Goal: Task Accomplishment & Management: Use online tool/utility

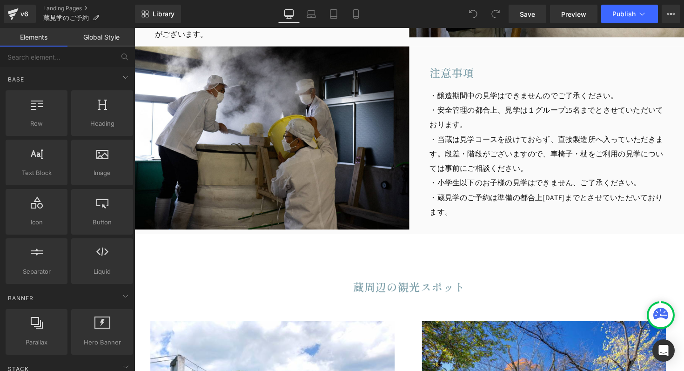
scroll to position [910, 0]
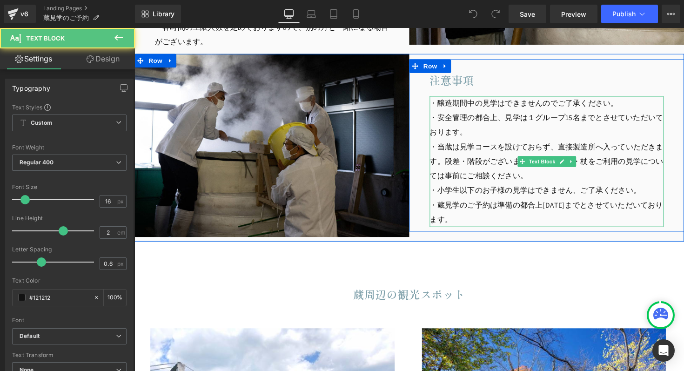
click at [465, 224] on p "・蔵見学のご予約は準備の都合上[DATE]までとさせていただいております。" at bounding box center [557, 217] width 240 height 30
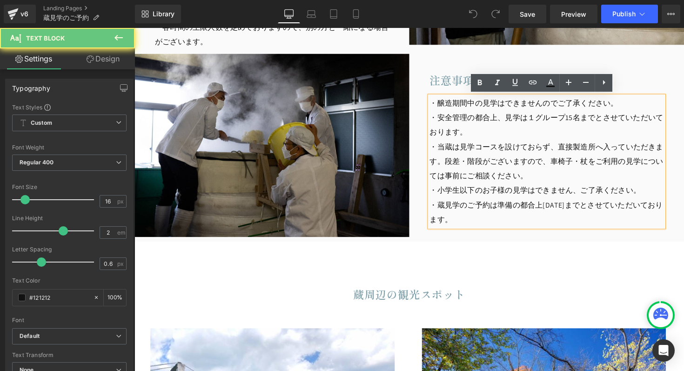
click at [459, 223] on p "・蔵見学のご予約は準備の都合上[DATE]までとさせていただいております。" at bounding box center [557, 217] width 240 height 30
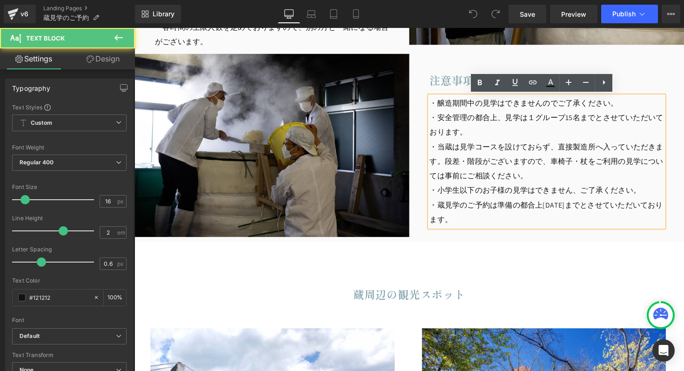
click at [465, 224] on p "・蔵見学のご予約は準備の都合上[DATE]までとさせていただいております。" at bounding box center [557, 217] width 240 height 30
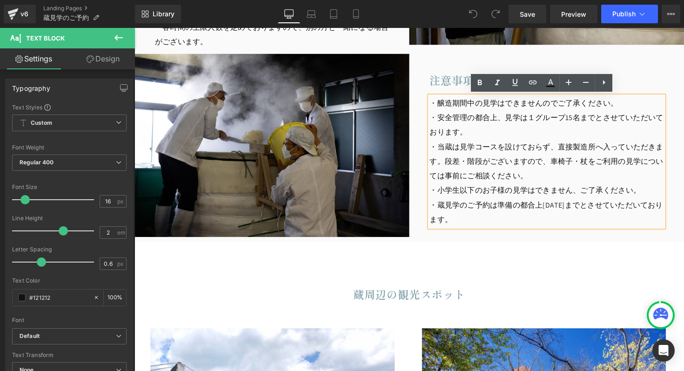
scroll to position [905, 0]
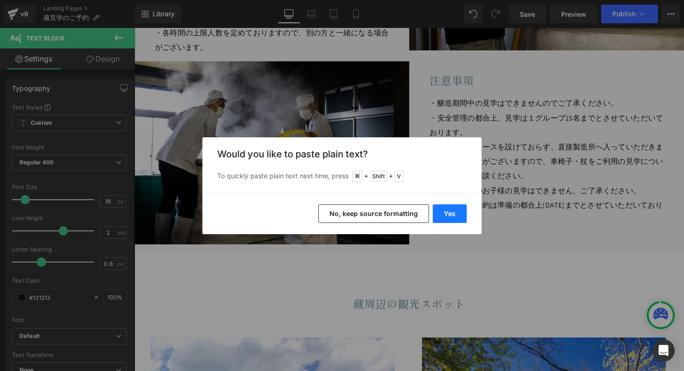
click at [453, 211] on button "Yes" at bounding box center [450, 213] width 34 height 19
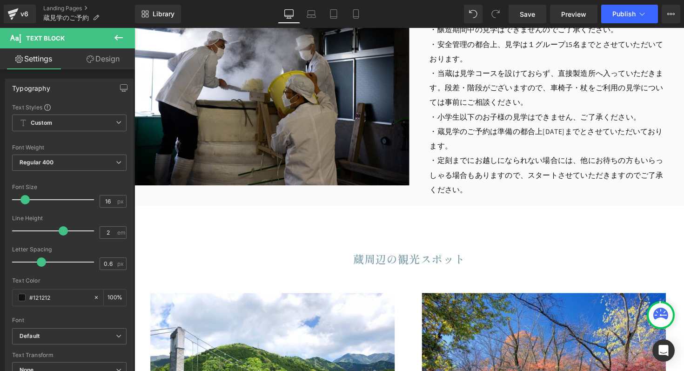
scroll to position [1199, 0]
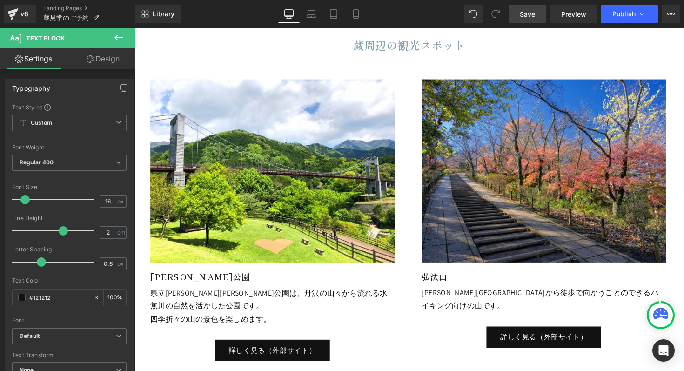
click at [514, 10] on link "Save" at bounding box center [528, 14] width 38 height 19
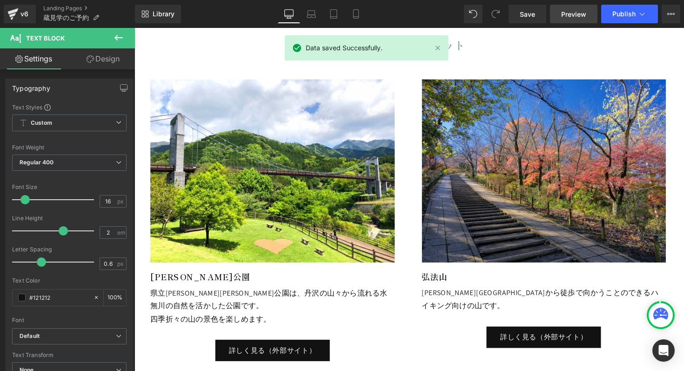
click at [578, 15] on span "Preview" at bounding box center [573, 14] width 25 height 10
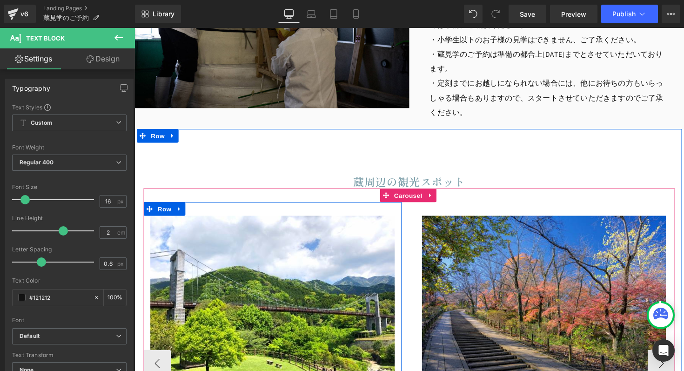
scroll to position [889, 0]
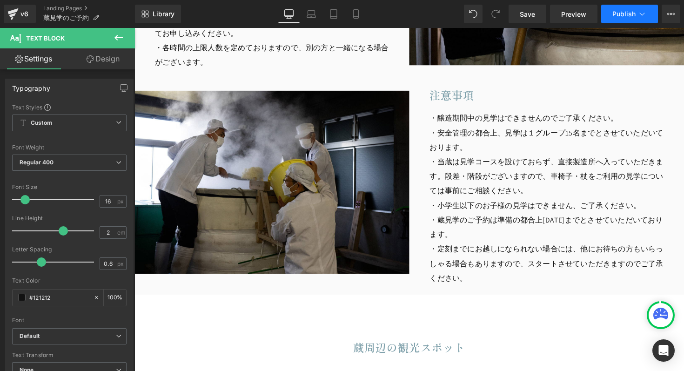
click at [623, 18] on button "Publish" at bounding box center [629, 14] width 57 height 19
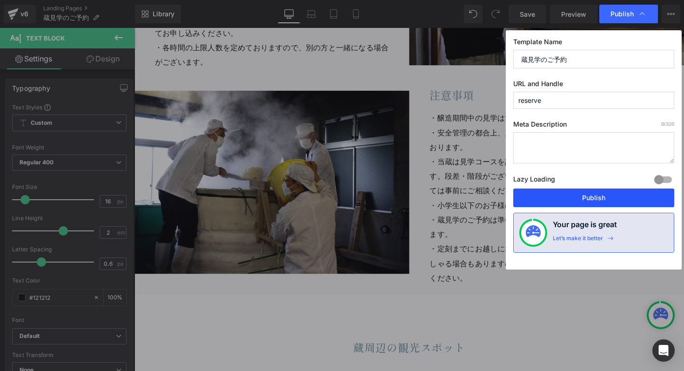
click at [548, 193] on button "Publish" at bounding box center [593, 198] width 161 height 19
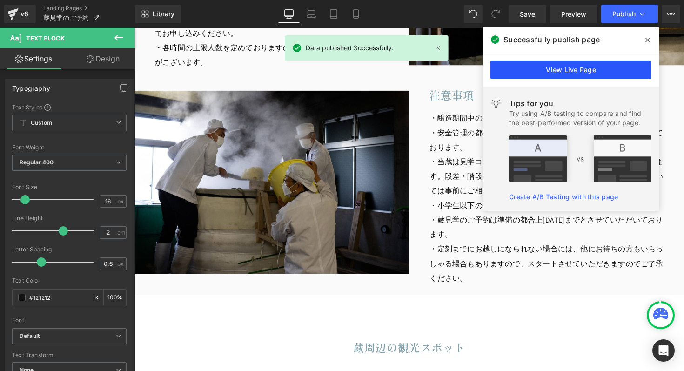
click at [567, 70] on link "View Live Page" at bounding box center [571, 70] width 161 height 19
